Goal: Information Seeking & Learning: Learn about a topic

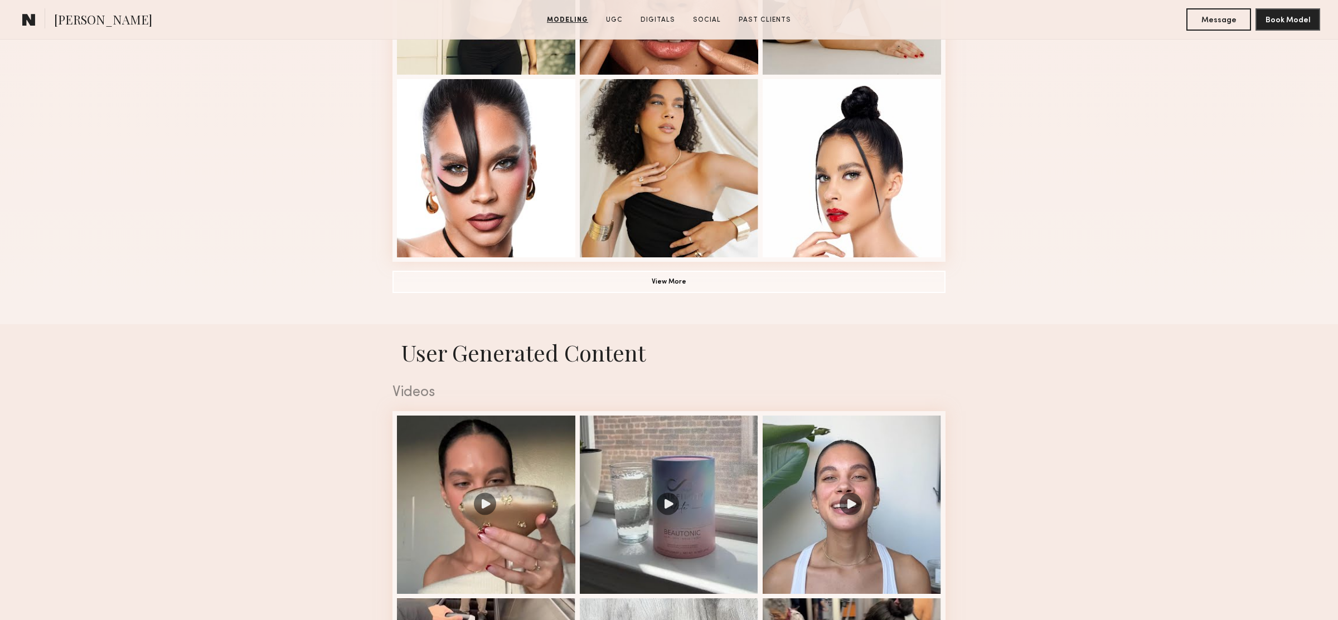
scroll to position [798, 0]
click at [602, 277] on button "View More" at bounding box center [668, 282] width 553 height 22
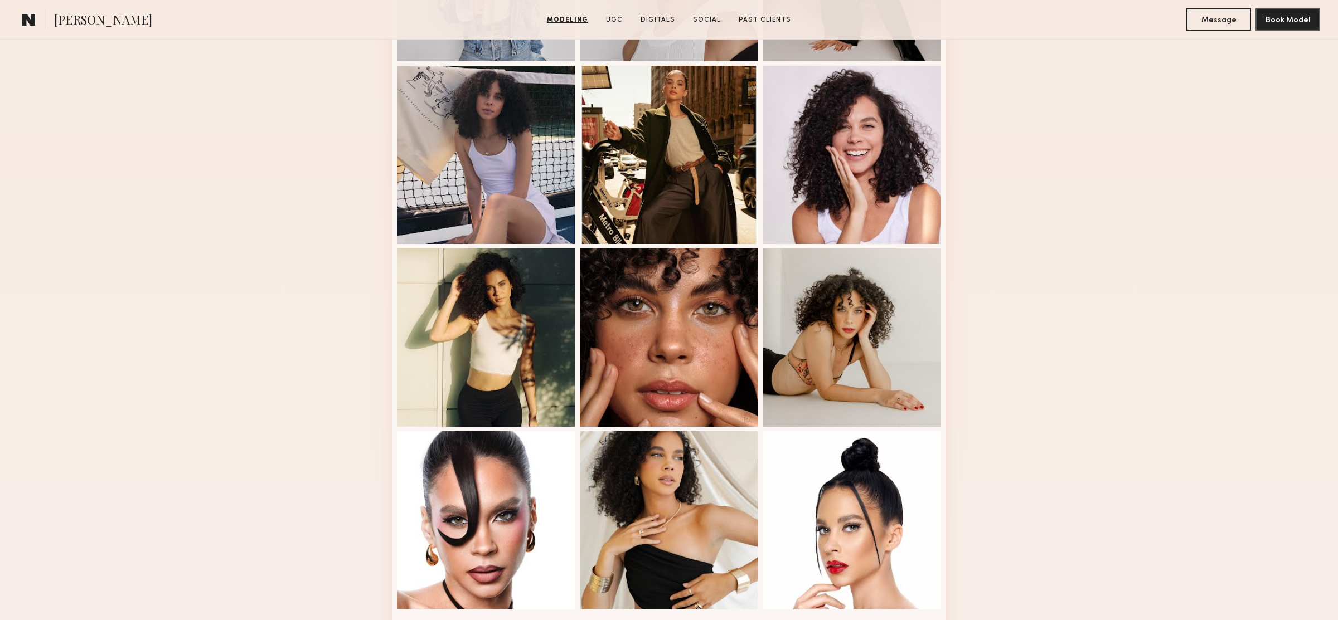
scroll to position [430, 0]
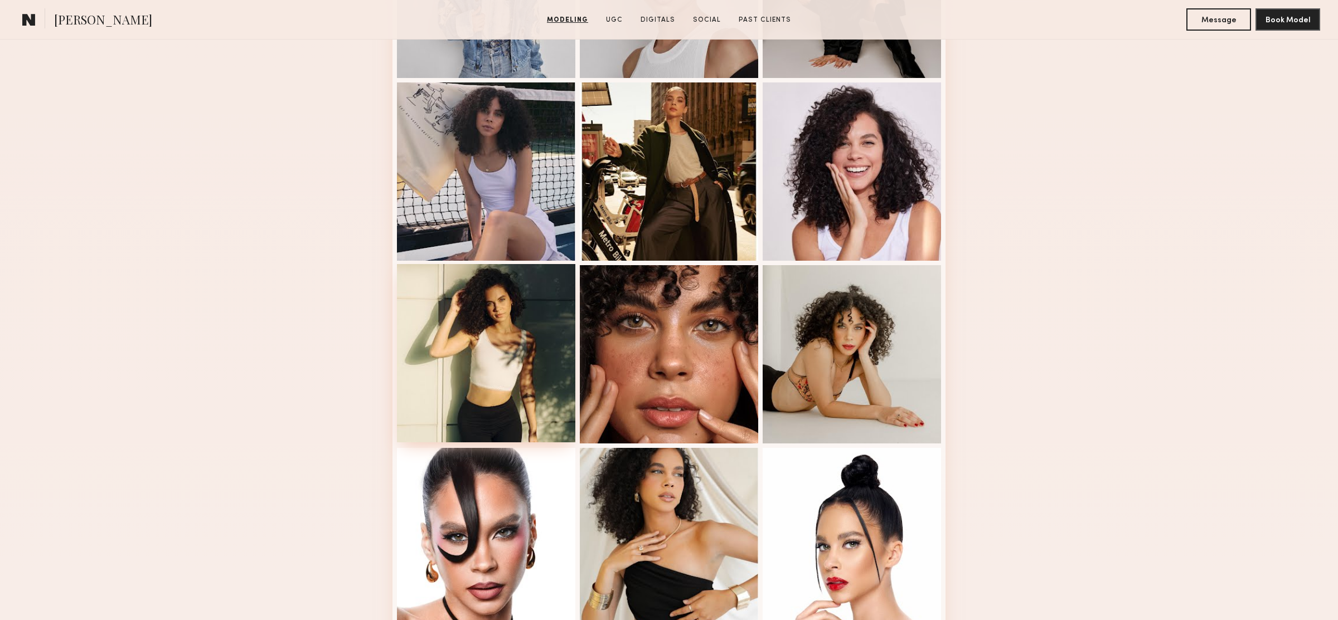
click at [486, 327] on div at bounding box center [486, 353] width 178 height 178
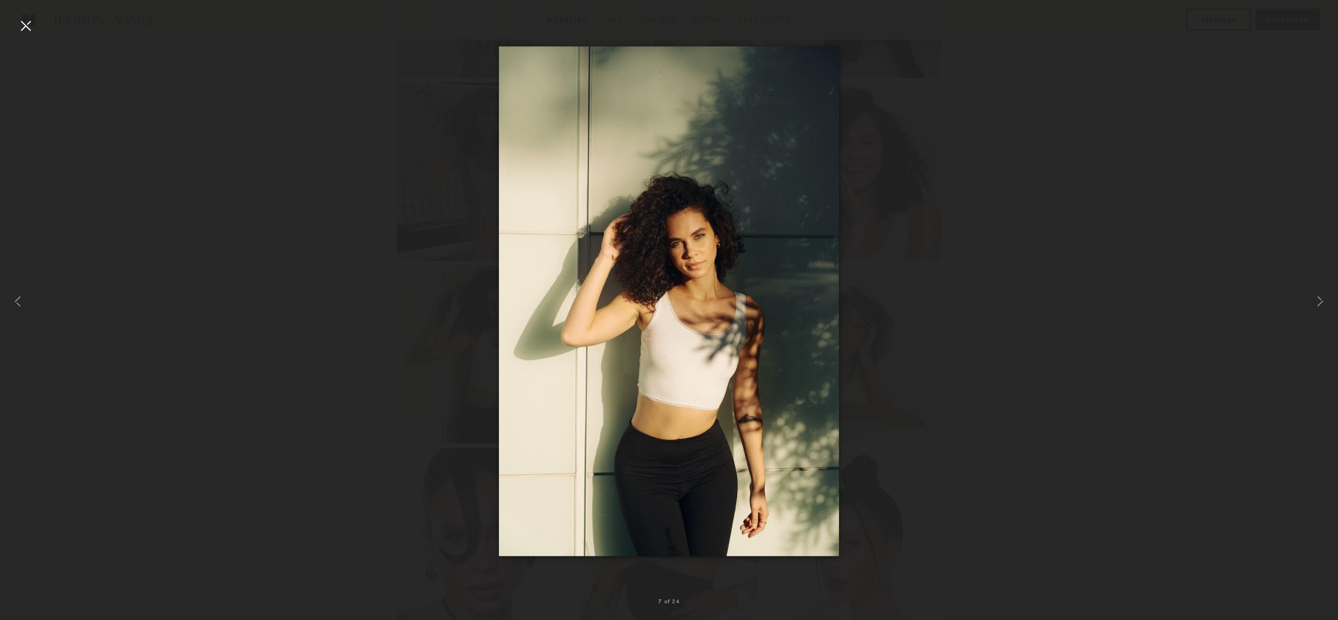
click at [394, 317] on div at bounding box center [669, 301] width 1338 height 567
click at [377, 256] on div at bounding box center [669, 301] width 1338 height 567
click at [391, 237] on div at bounding box center [669, 301] width 1338 height 567
click at [4, 23] on div at bounding box center [27, 301] width 54 height 567
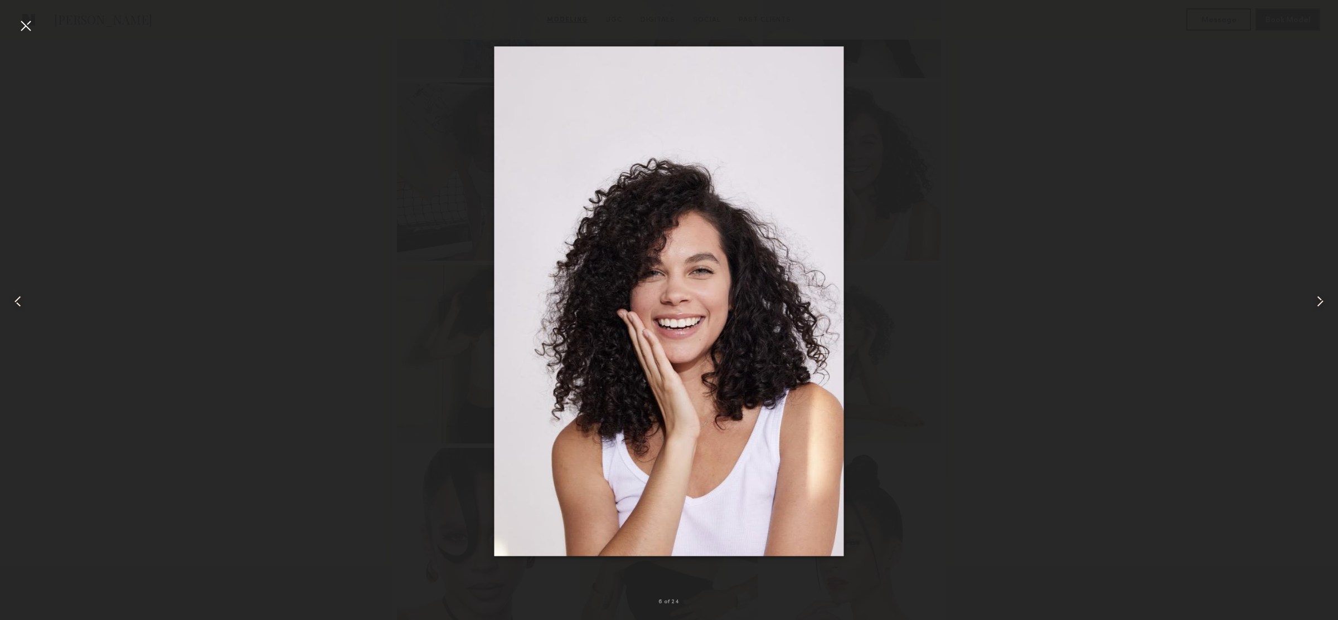
click at [18, 24] on div at bounding box center [26, 26] width 18 height 18
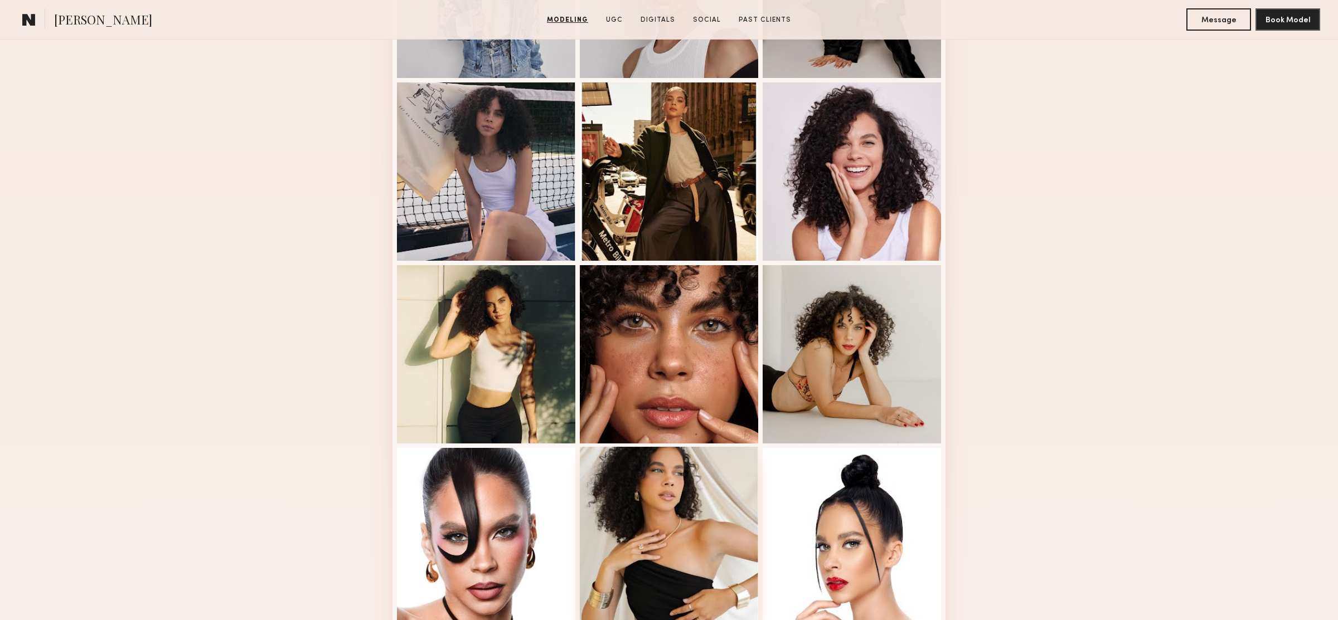
click at [721, 539] on div at bounding box center [669, 536] width 178 height 178
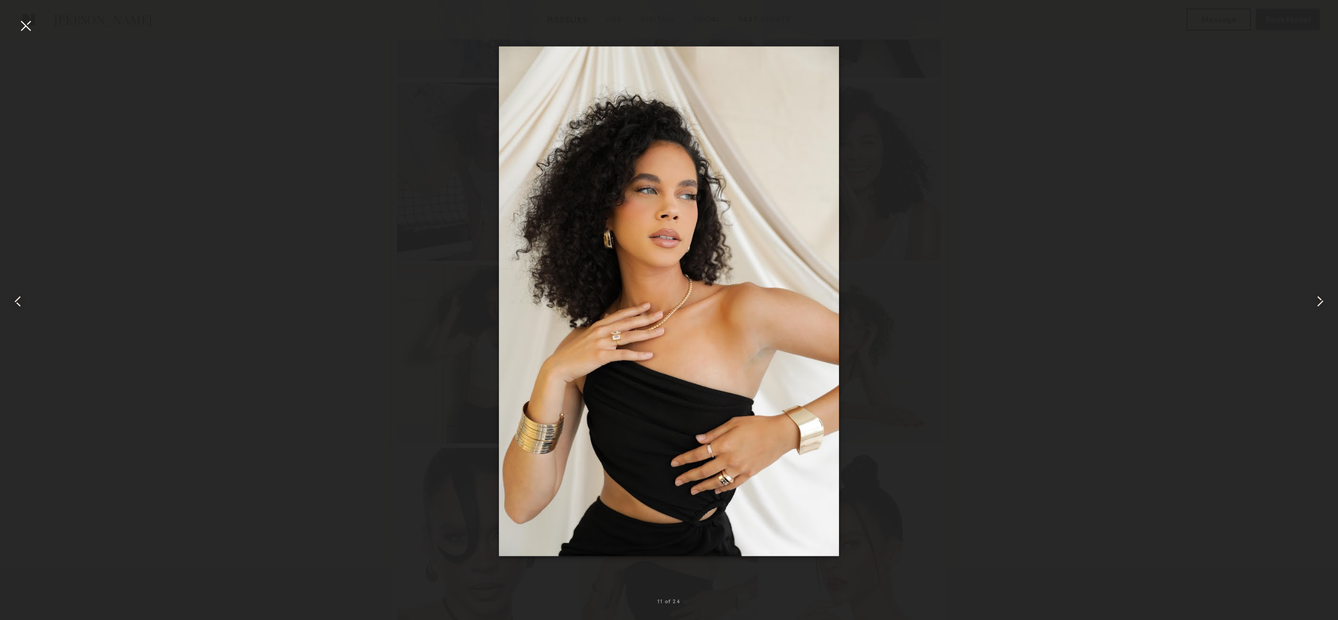
click at [331, 216] on div at bounding box center [669, 301] width 1338 height 567
drag, startPoint x: 28, startPoint y: 23, endPoint x: 69, endPoint y: 54, distance: 50.5
click at [28, 23] on div at bounding box center [26, 26] width 18 height 18
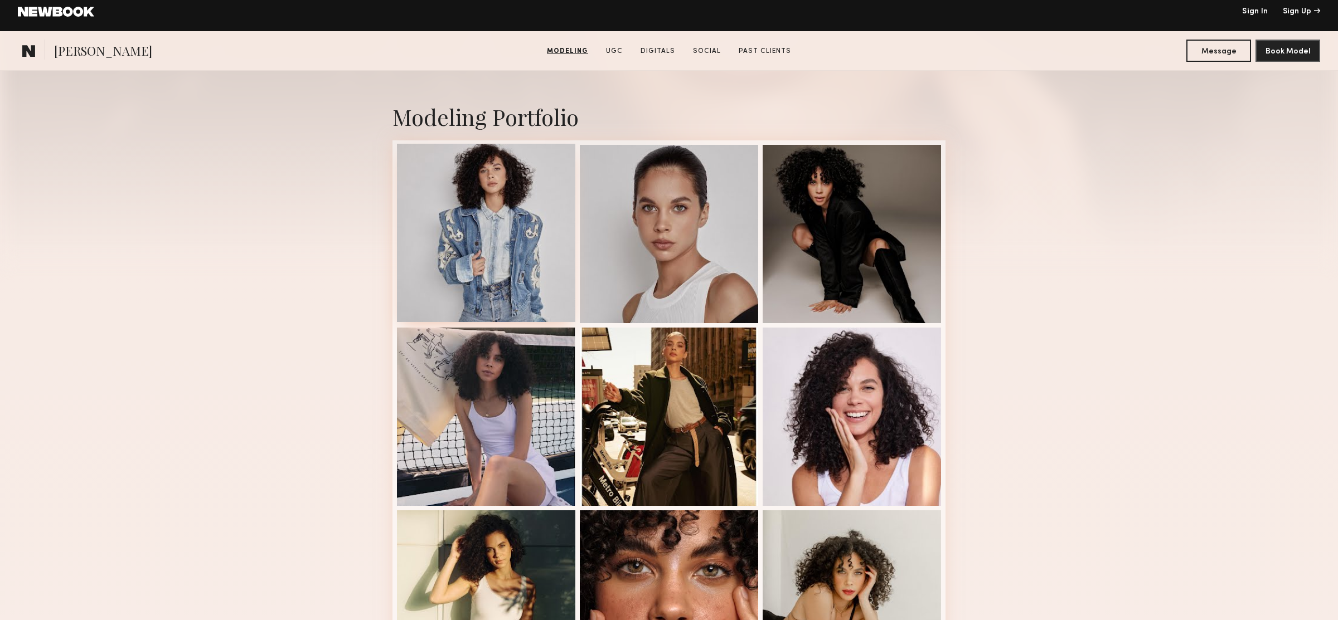
scroll to position [294, 0]
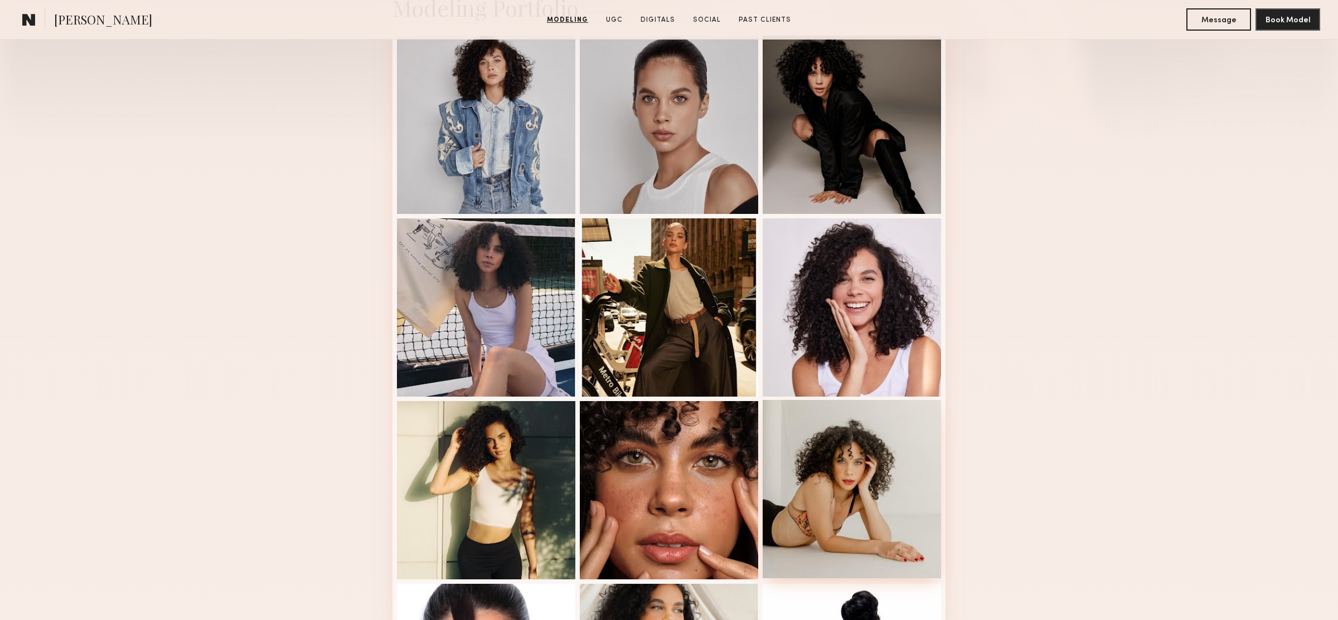
click at [846, 452] on div at bounding box center [852, 489] width 178 height 178
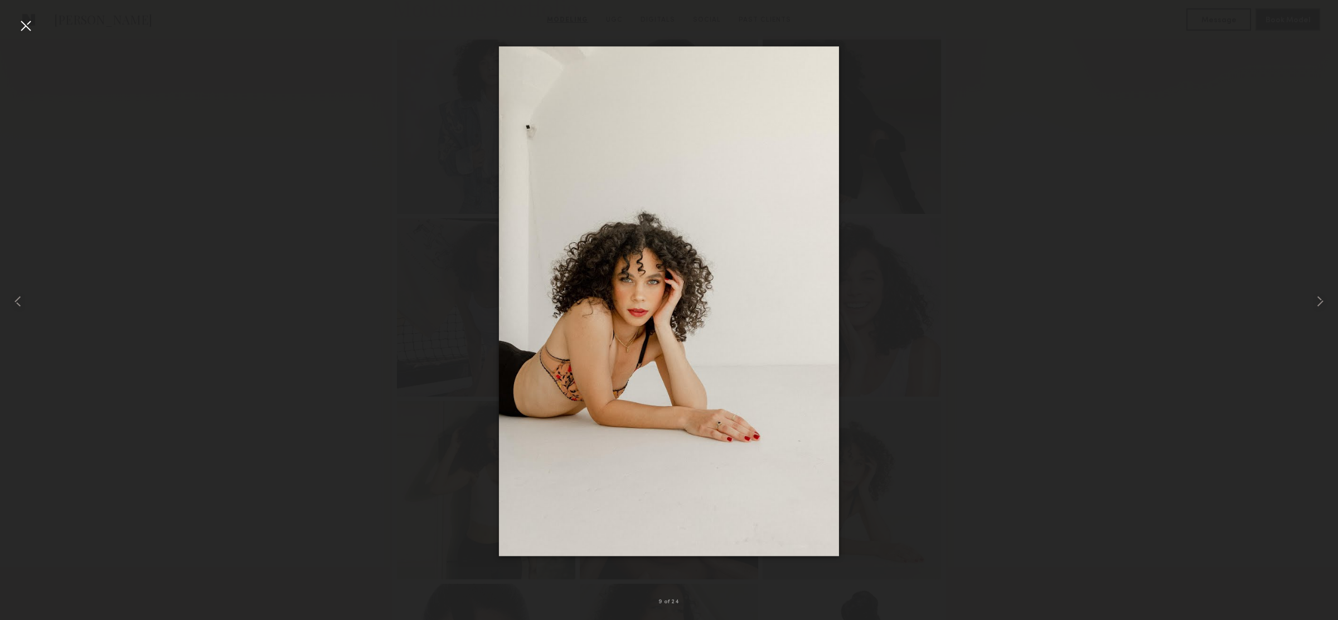
click at [337, 400] on div at bounding box center [669, 301] width 1338 height 567
click at [14, 20] on div at bounding box center [27, 301] width 54 height 567
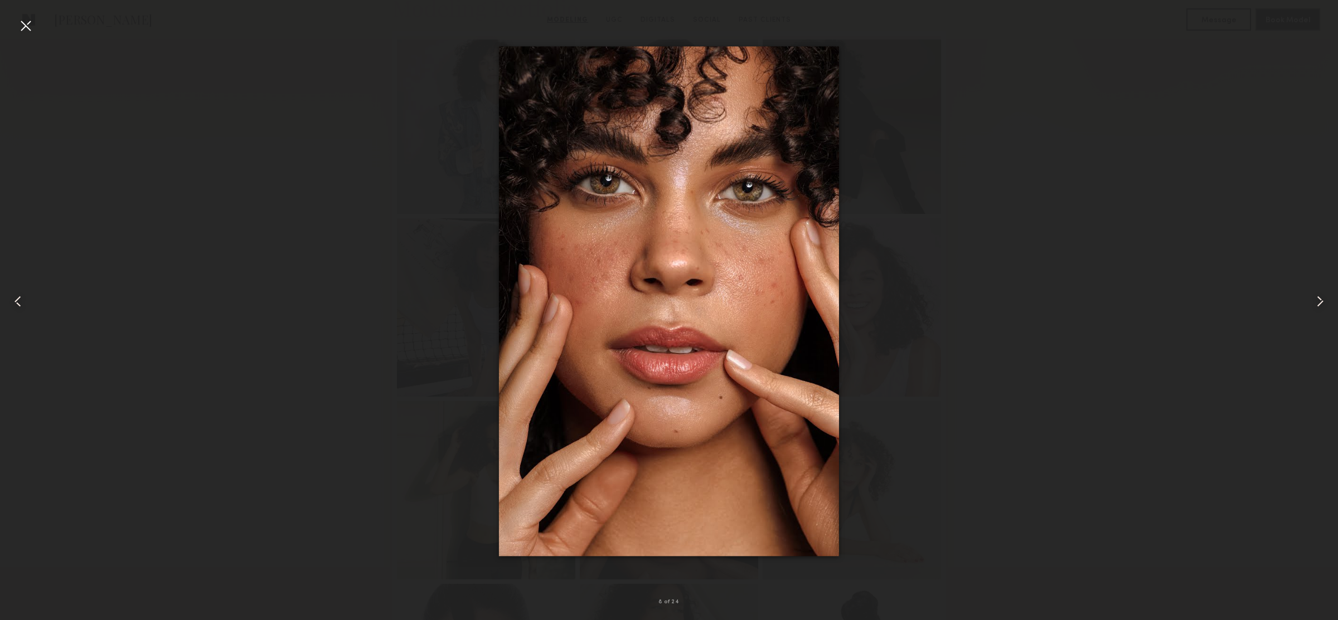
click at [23, 297] on common-icon at bounding box center [18, 302] width 18 height 18
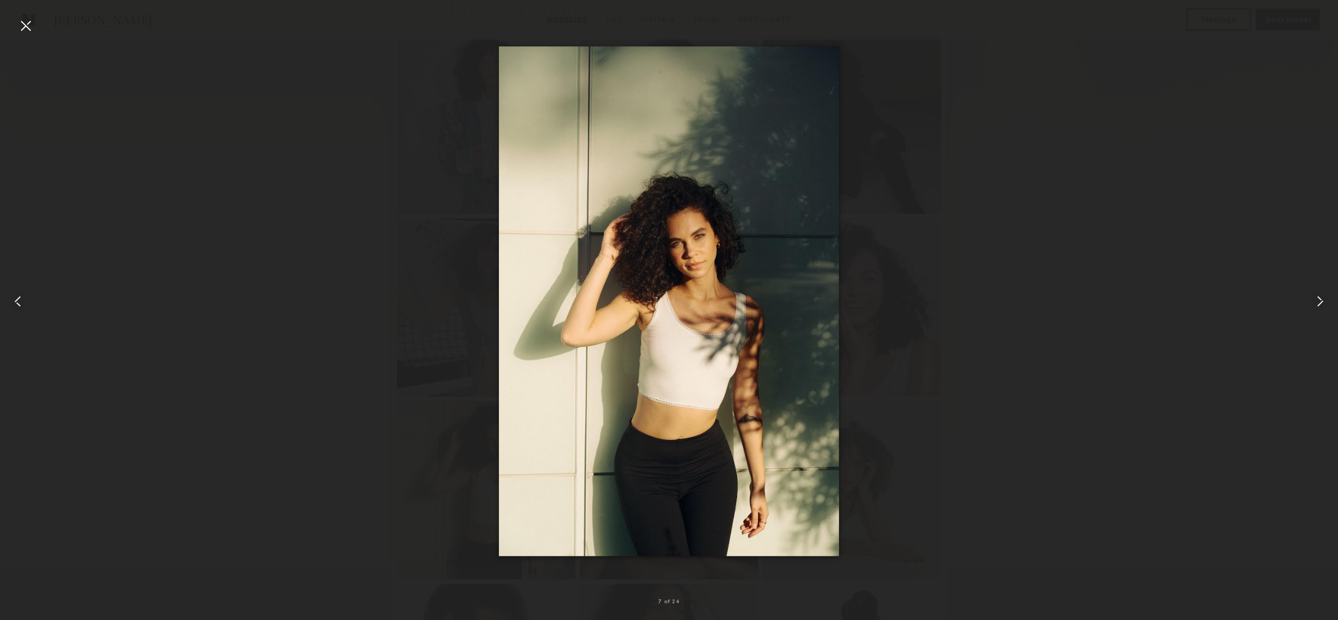
click at [23, 297] on common-icon at bounding box center [18, 302] width 18 height 18
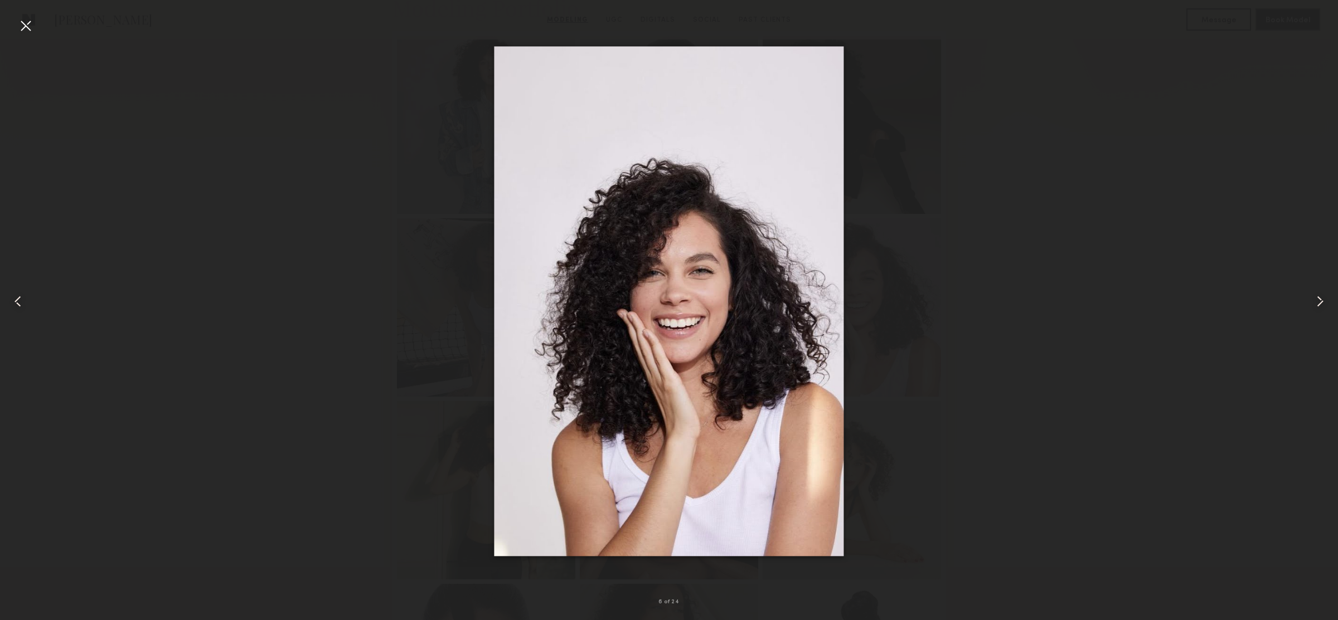
click at [1317, 300] on common-icon at bounding box center [1320, 302] width 18 height 18
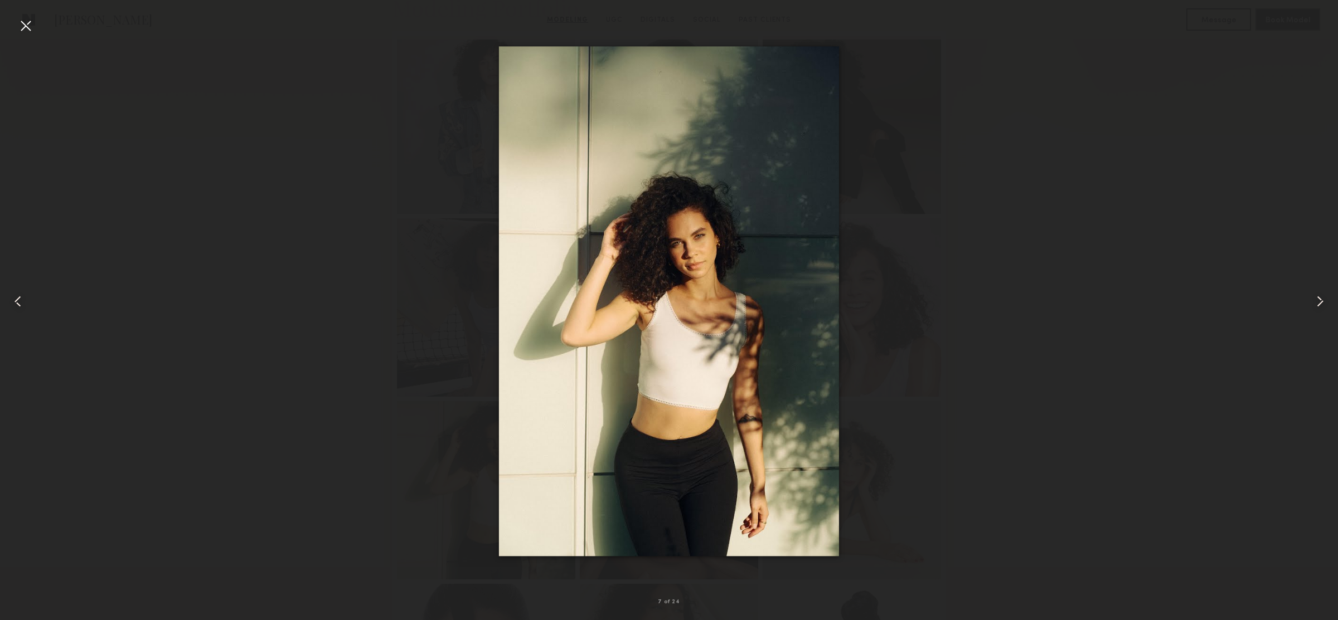
click at [20, 299] on common-icon at bounding box center [18, 302] width 18 height 18
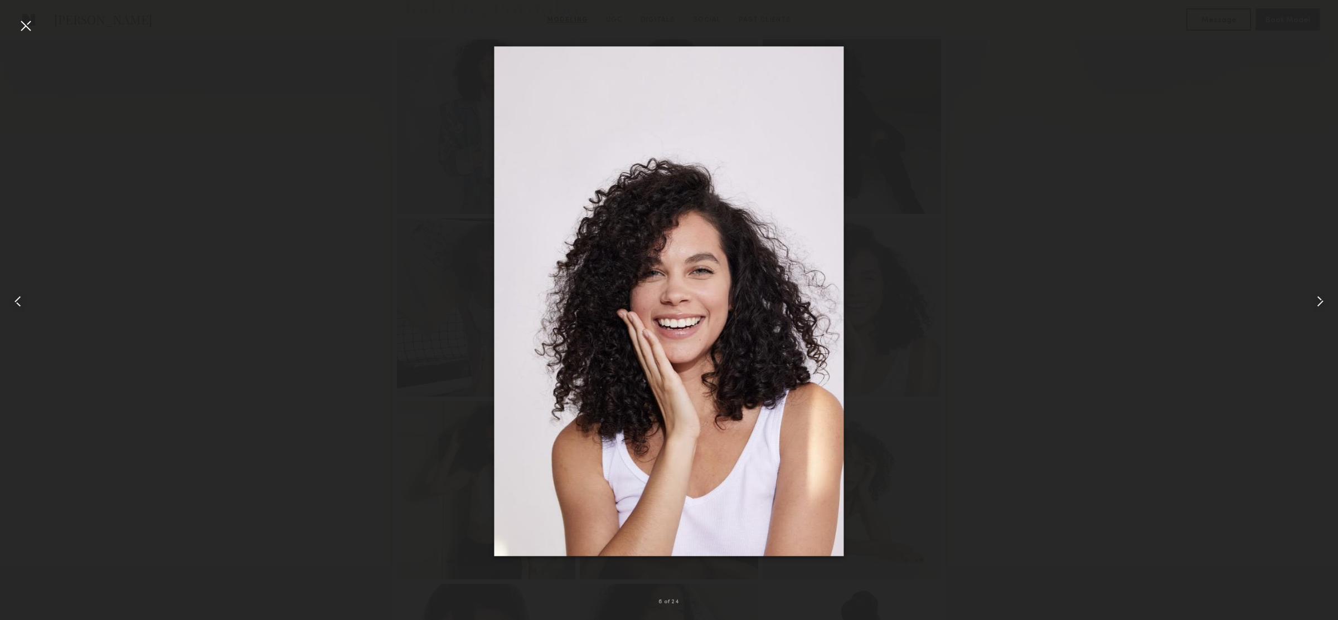
click at [20, 299] on common-icon at bounding box center [18, 302] width 18 height 18
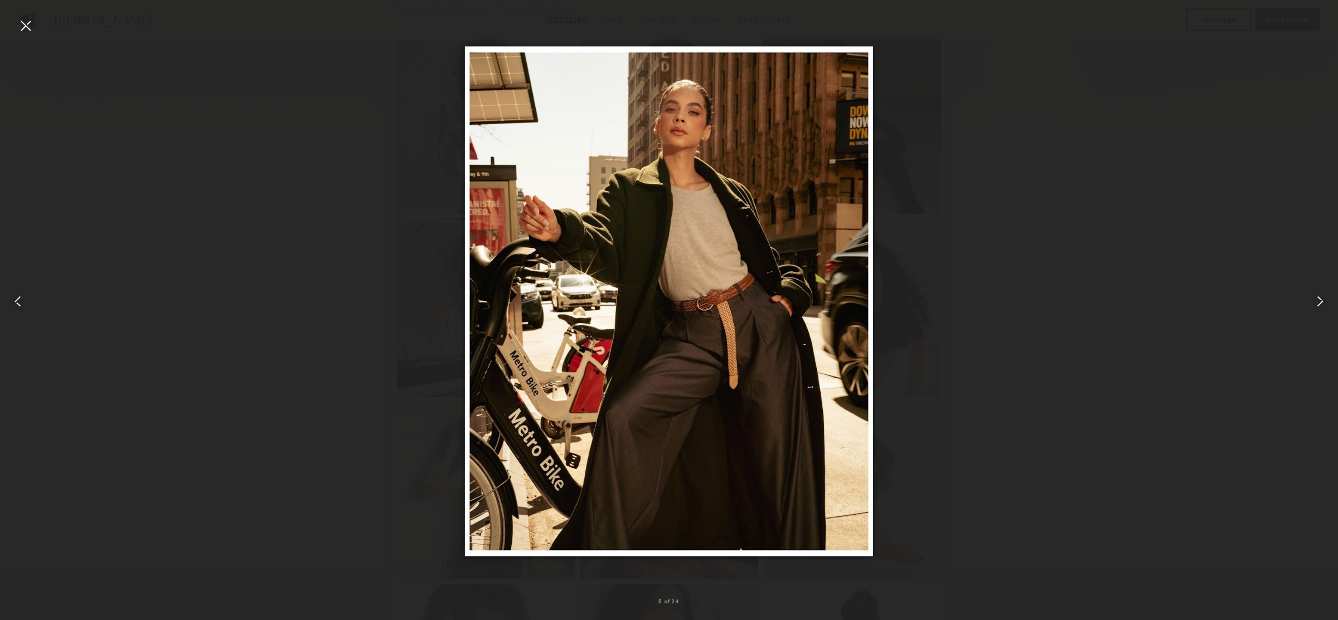
click at [20, 299] on common-icon at bounding box center [18, 302] width 18 height 18
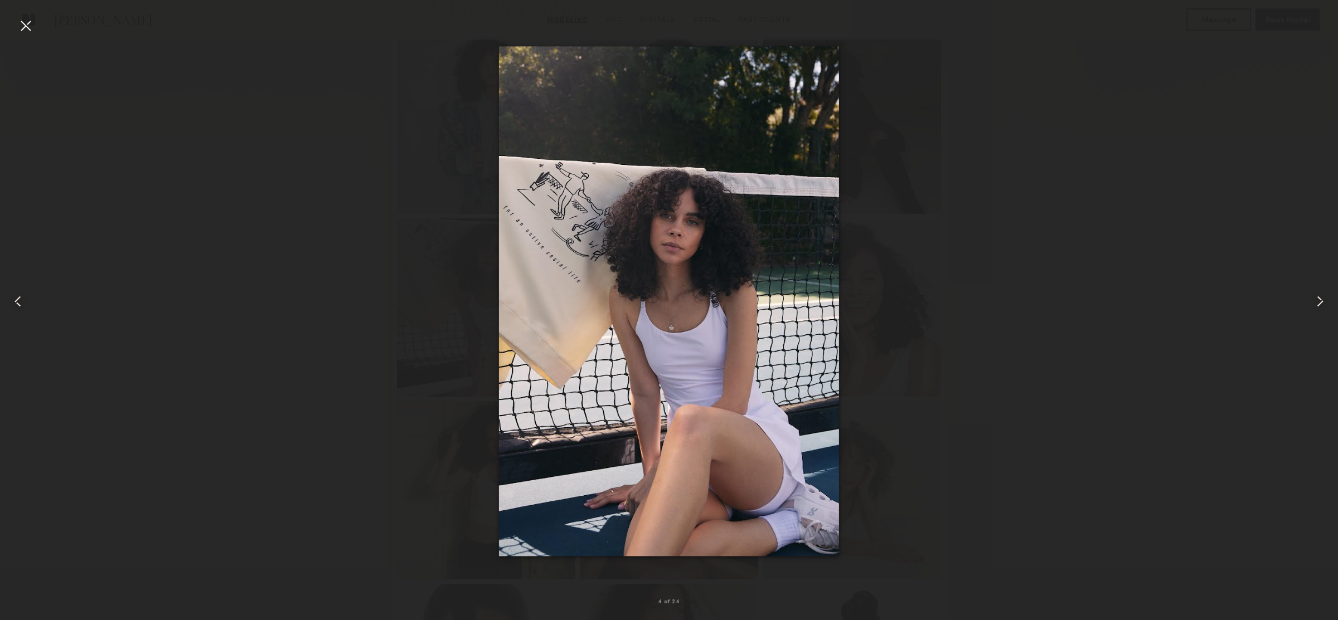
click at [143, 253] on div at bounding box center [669, 301] width 1338 height 567
drag, startPoint x: 337, startPoint y: 214, endPoint x: 300, endPoint y: 192, distance: 43.0
click at [337, 214] on div at bounding box center [669, 301] width 1338 height 567
drag, startPoint x: 26, startPoint y: 24, endPoint x: 355, endPoint y: 244, distance: 396.0
click at [26, 25] on div at bounding box center [26, 26] width 18 height 18
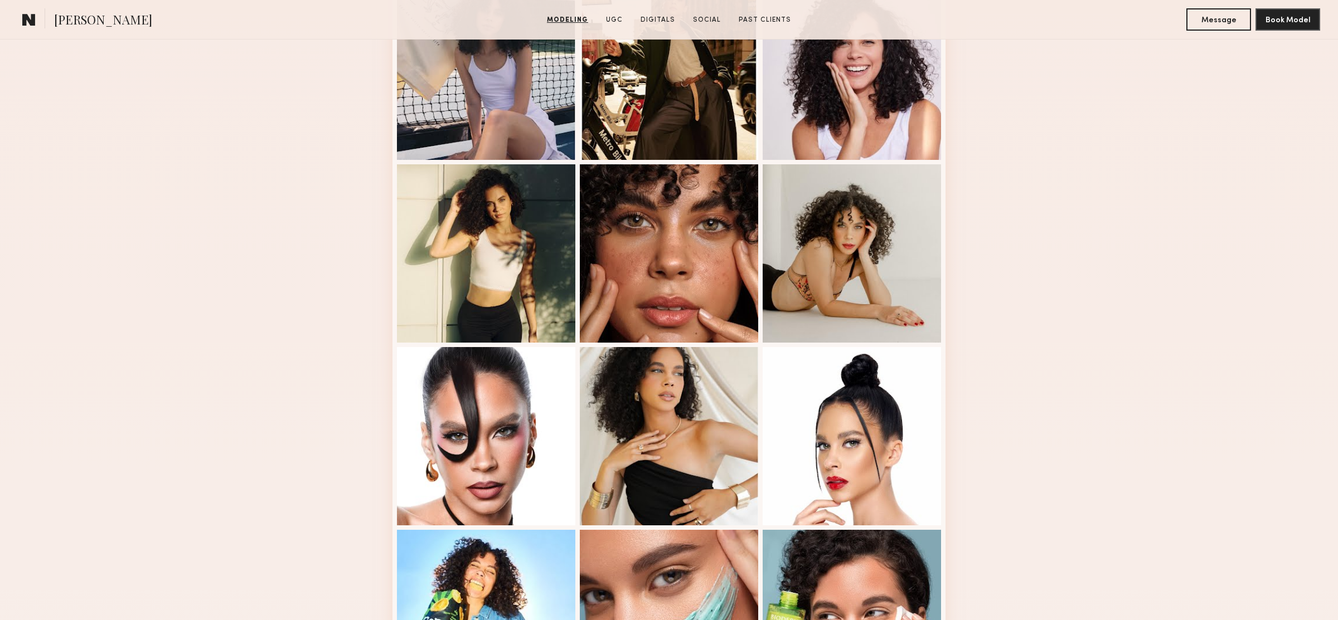
scroll to position [567, 0]
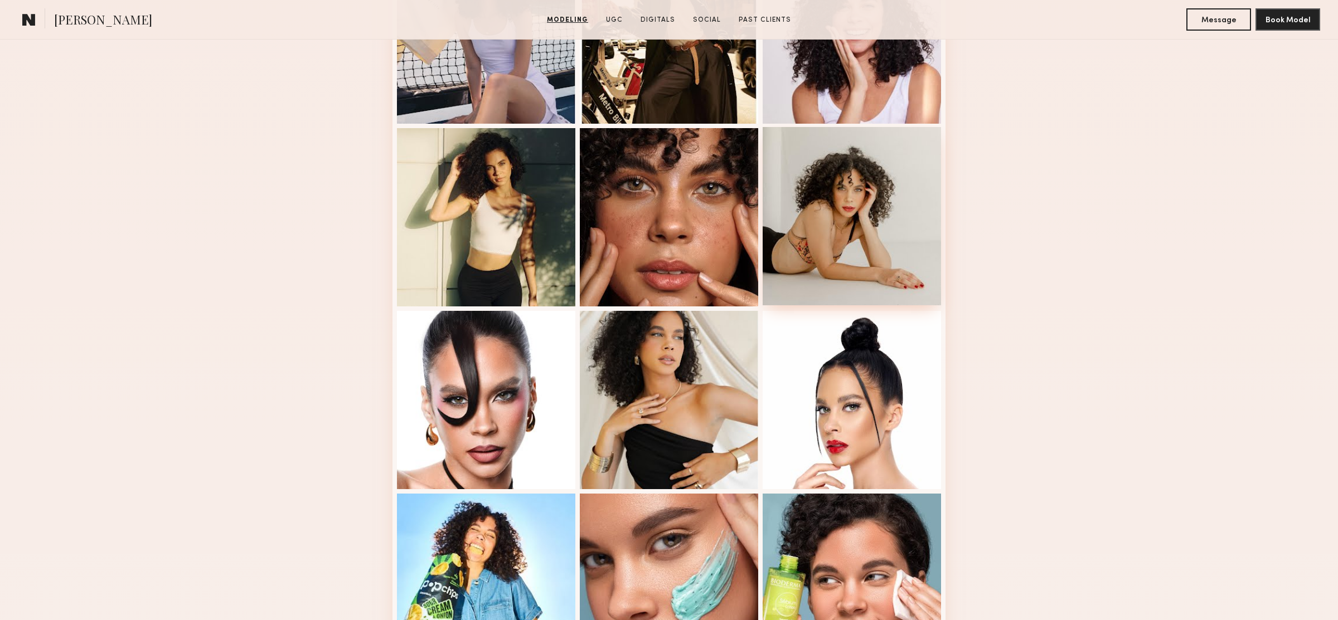
click at [882, 209] on div at bounding box center [852, 216] width 178 height 178
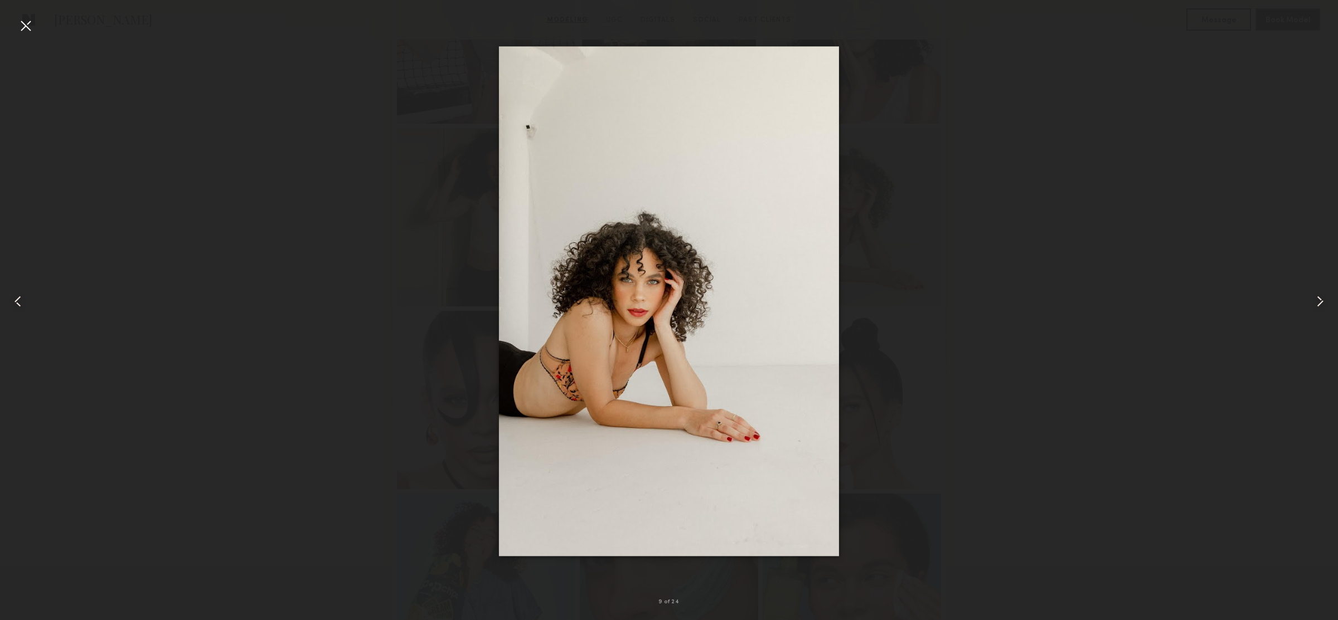
click at [991, 248] on div at bounding box center [669, 301] width 1338 height 567
click at [18, 22] on div at bounding box center [26, 26] width 18 height 18
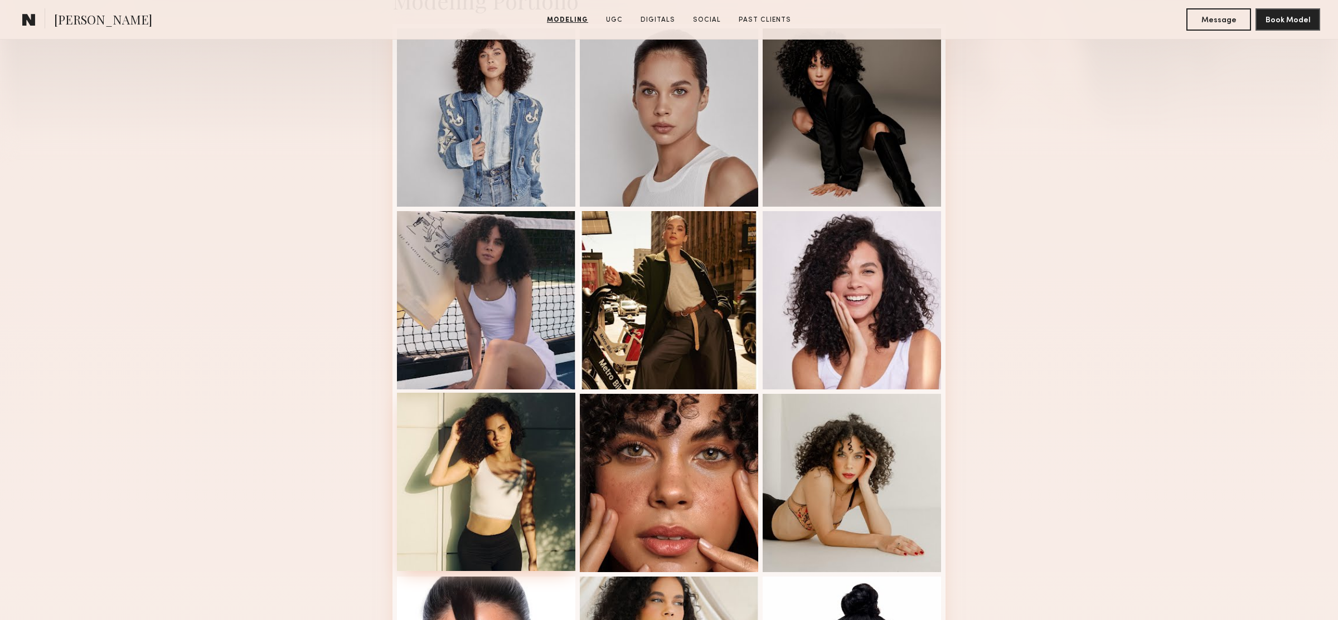
scroll to position [216, 0]
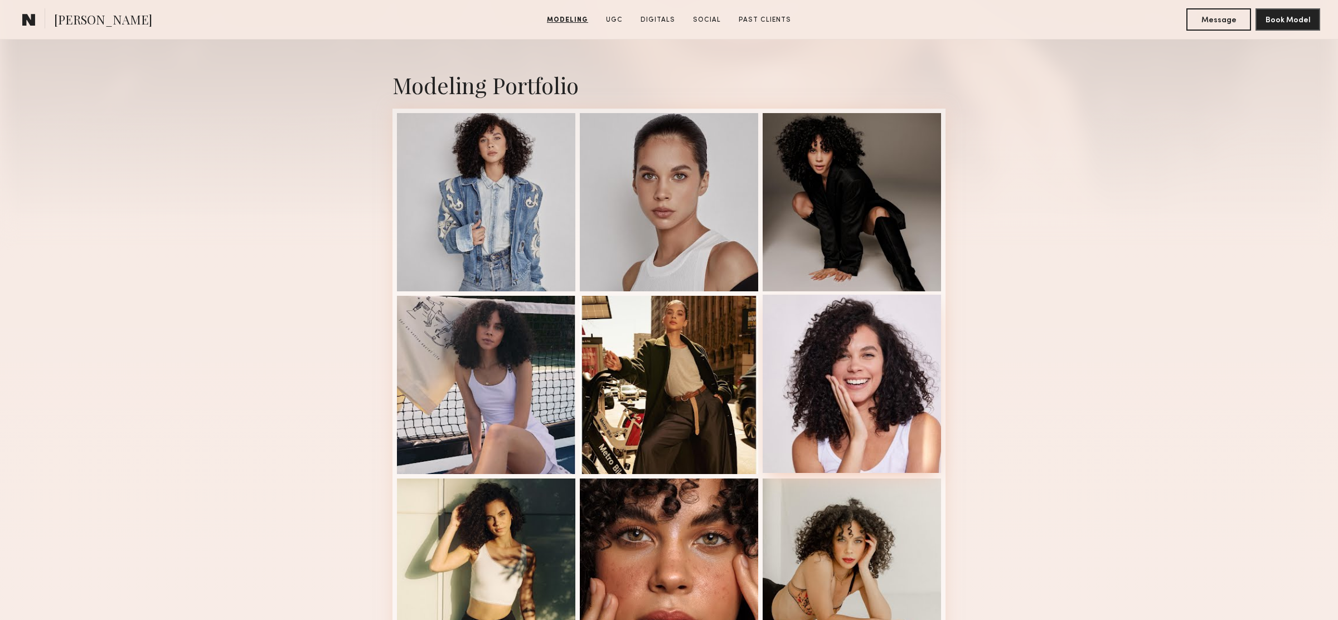
click at [861, 342] on div at bounding box center [852, 384] width 178 height 178
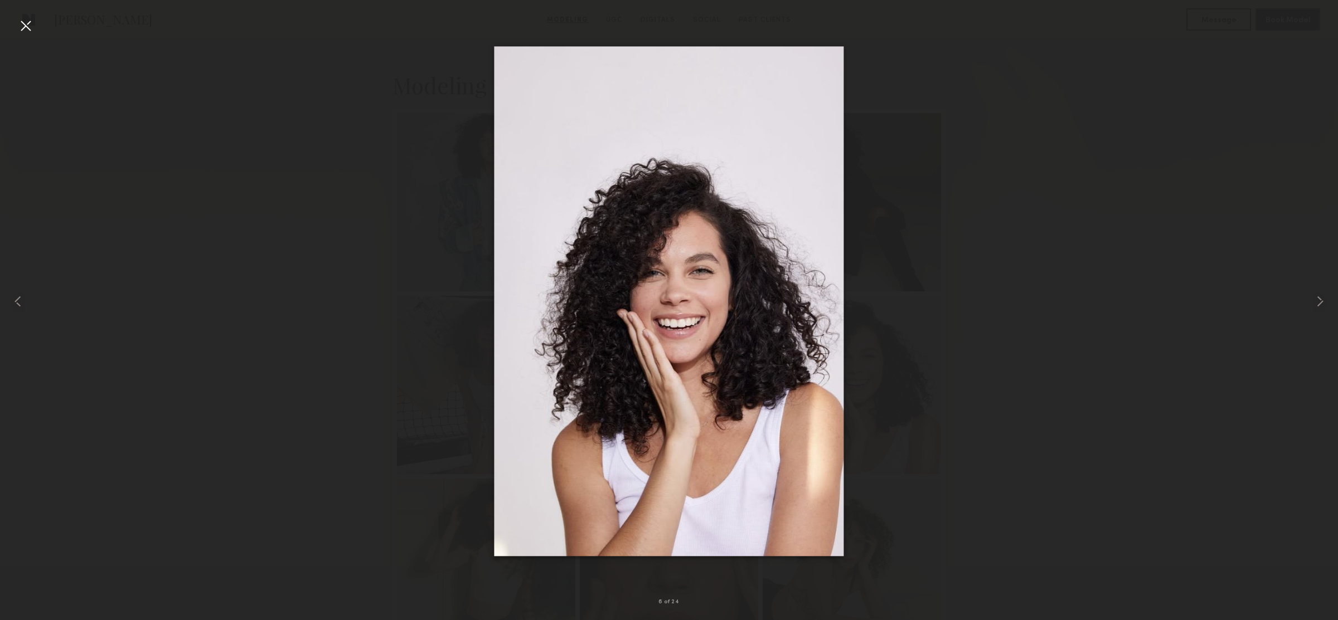
click at [985, 271] on div at bounding box center [669, 301] width 1338 height 567
